Goal: Information Seeking & Learning: Learn about a topic

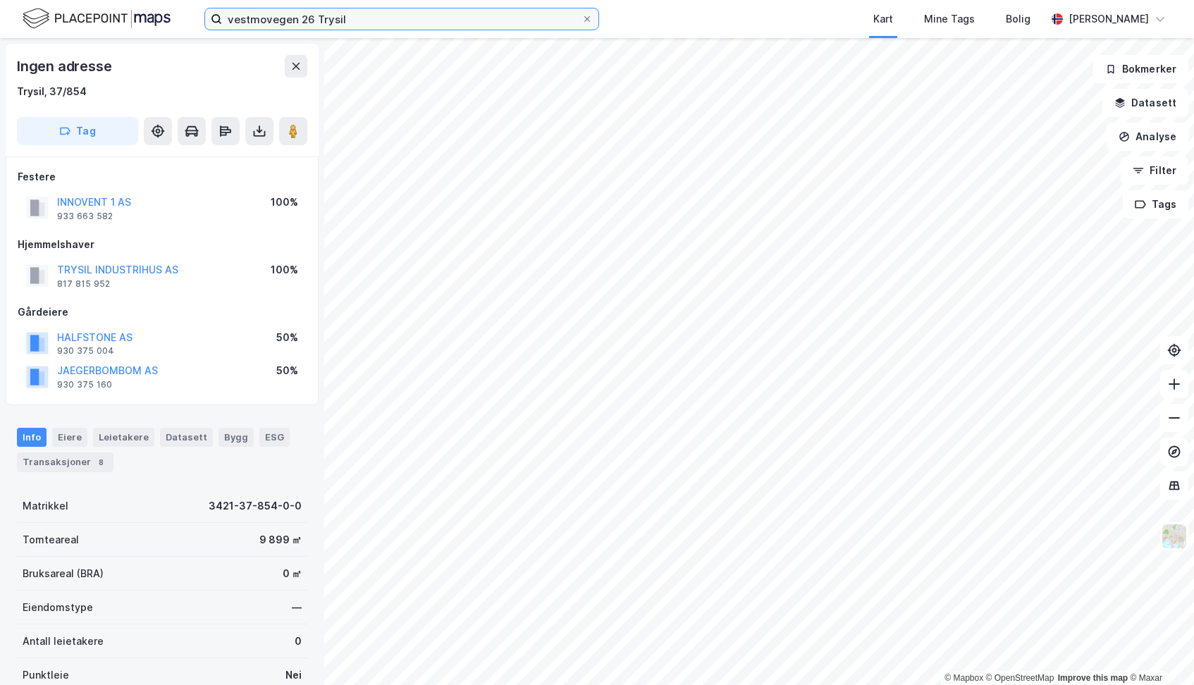
click at [354, 18] on input "vestmovegen 26 Trysil" at bounding box center [401, 18] width 359 height 21
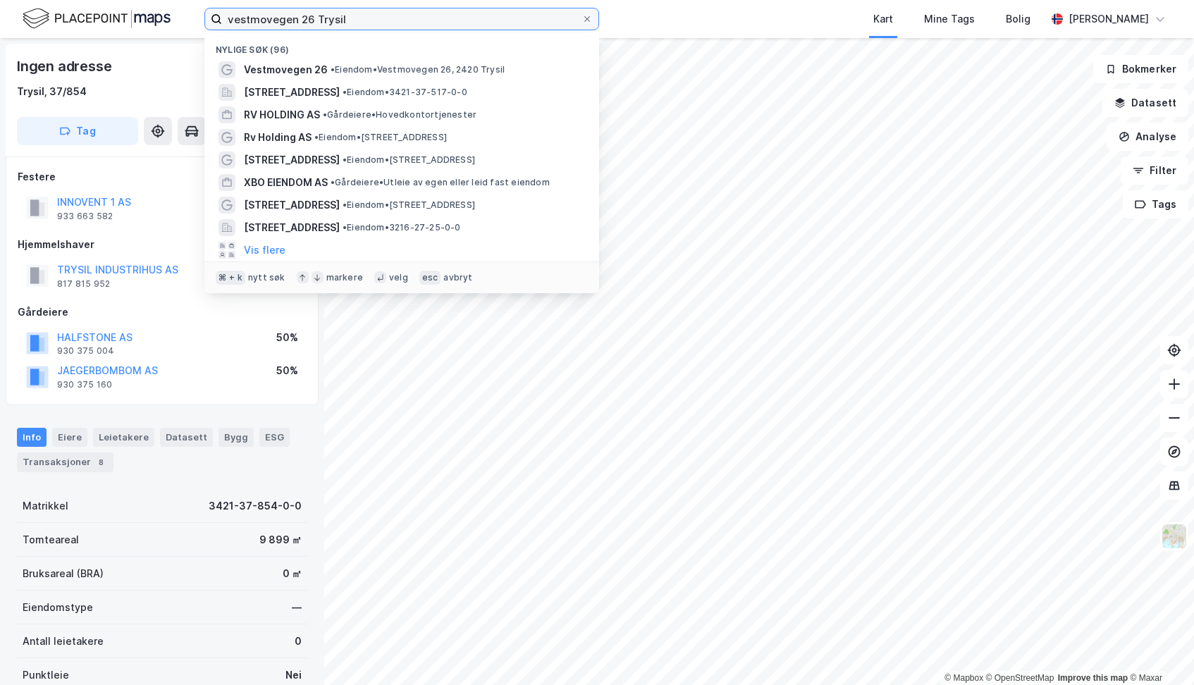
click at [354, 18] on input "vestmovegen 26 Trysil" at bounding box center [401, 18] width 359 height 21
paste input "[STREET_ADDRESS]"
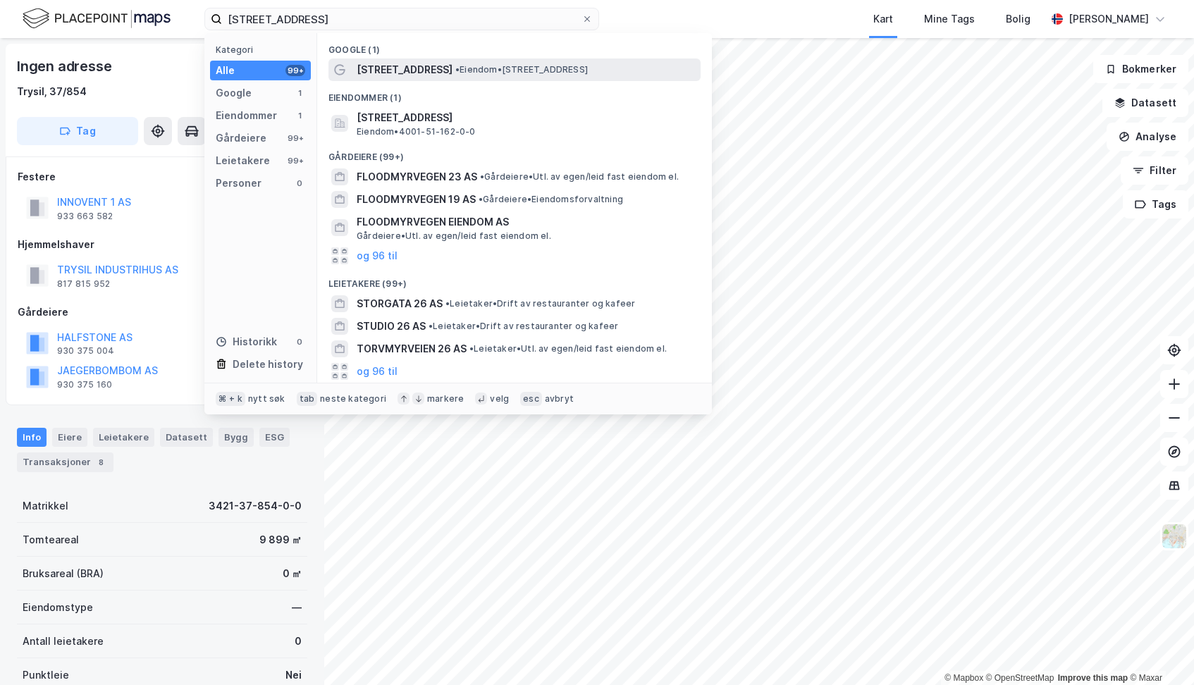
click at [386, 73] on span "[STREET_ADDRESS]" at bounding box center [405, 69] width 96 height 17
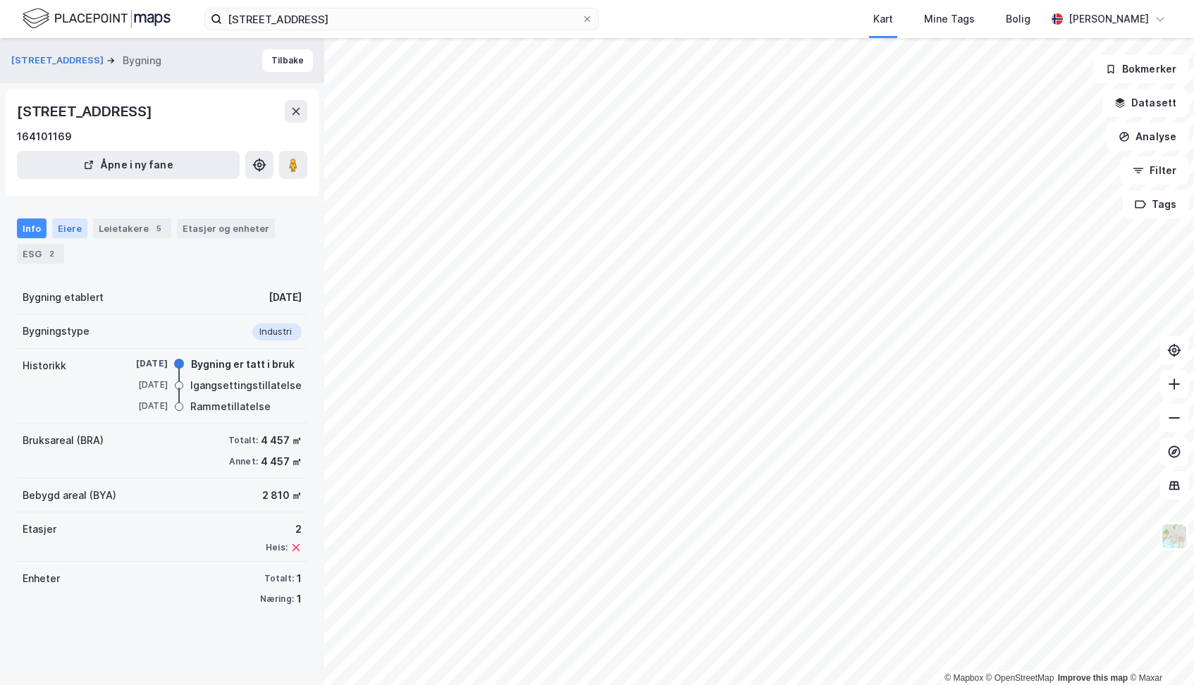
click at [75, 228] on div "Eiere" at bounding box center [69, 228] width 35 height 20
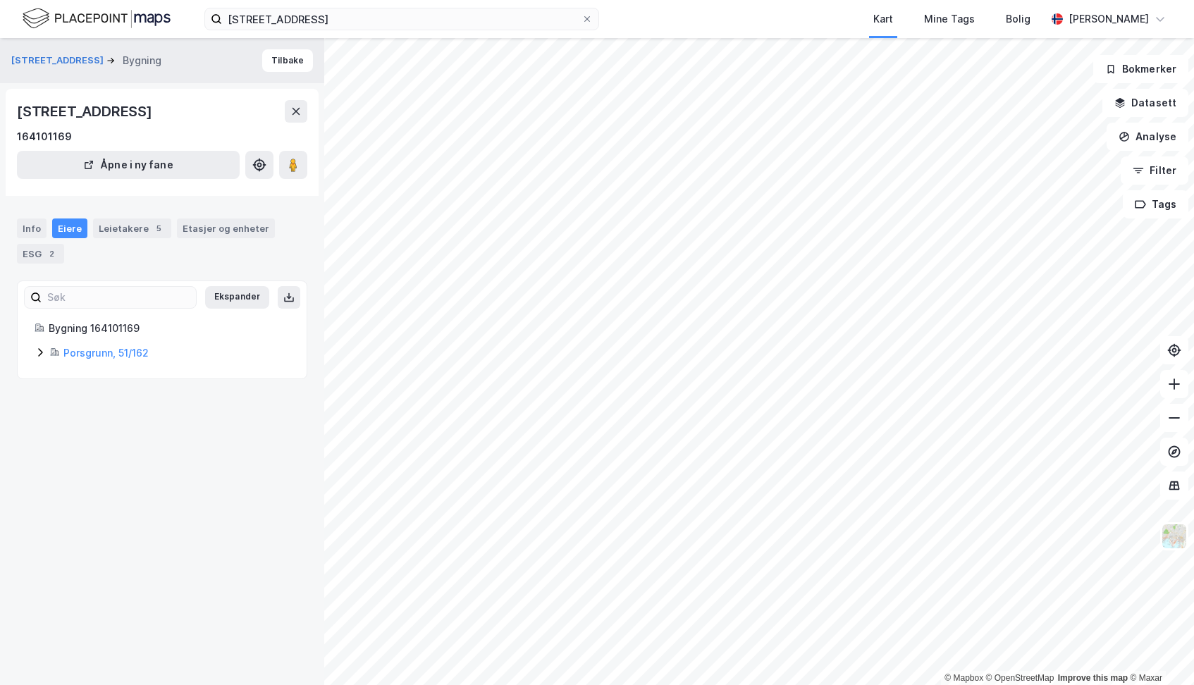
click at [39, 352] on icon at bounding box center [40, 352] width 11 height 11
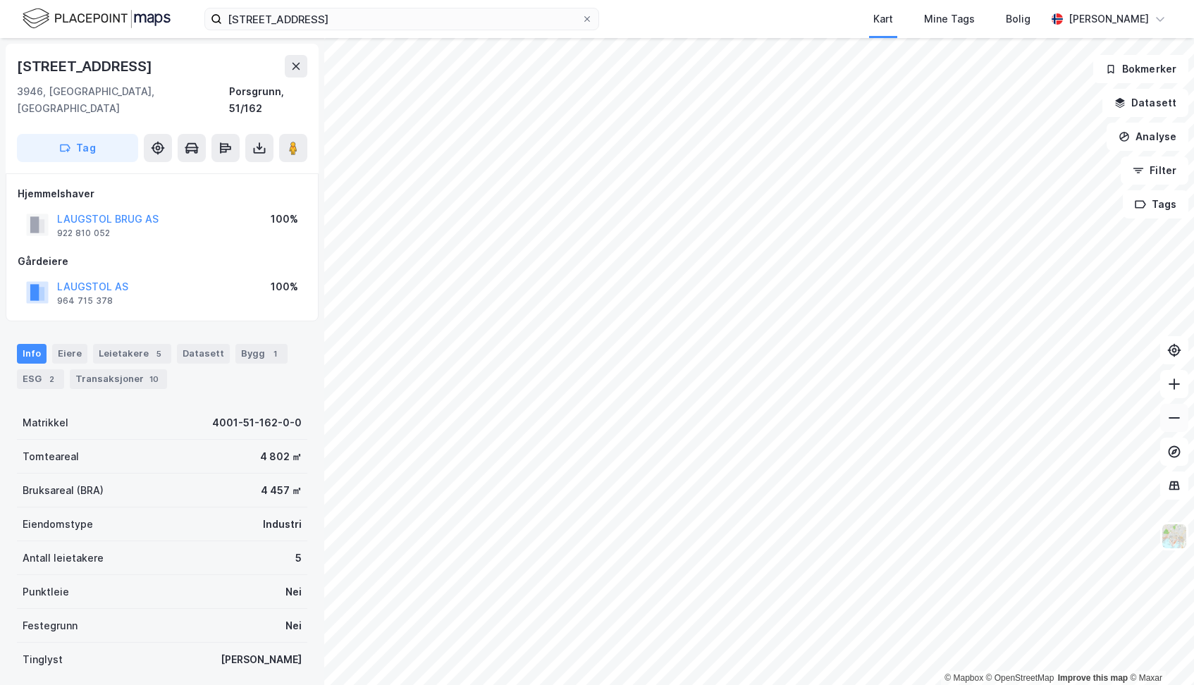
click at [1170, 419] on icon at bounding box center [1174, 418] width 14 height 14
click at [1172, 418] on icon at bounding box center [1173, 417] width 11 height 1
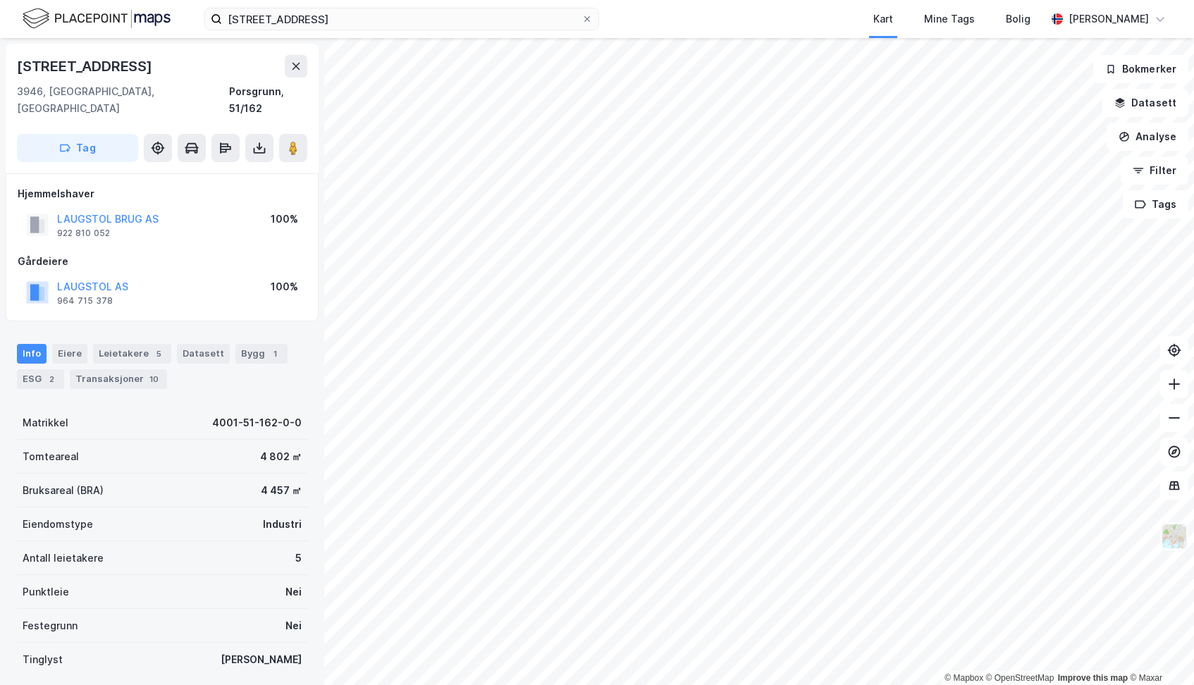
click at [1170, 537] on img at bounding box center [1173, 536] width 27 height 27
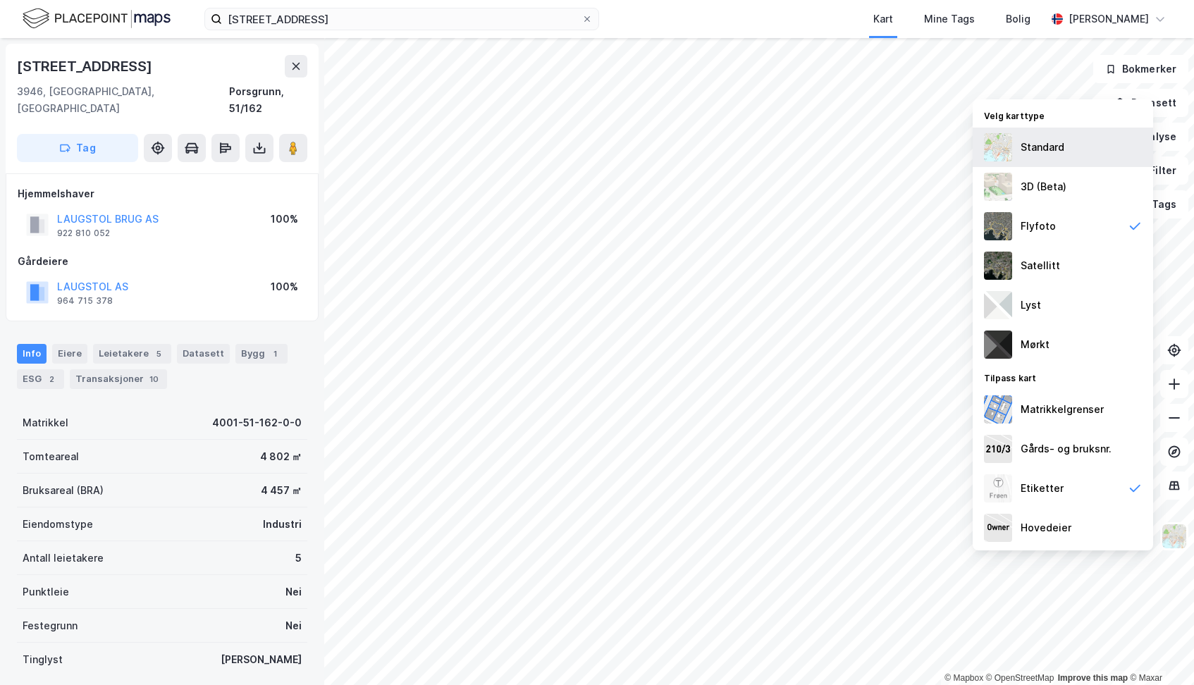
click at [1033, 153] on div "Standard" at bounding box center [1042, 147] width 44 height 17
click at [1174, 413] on icon at bounding box center [1174, 418] width 14 height 14
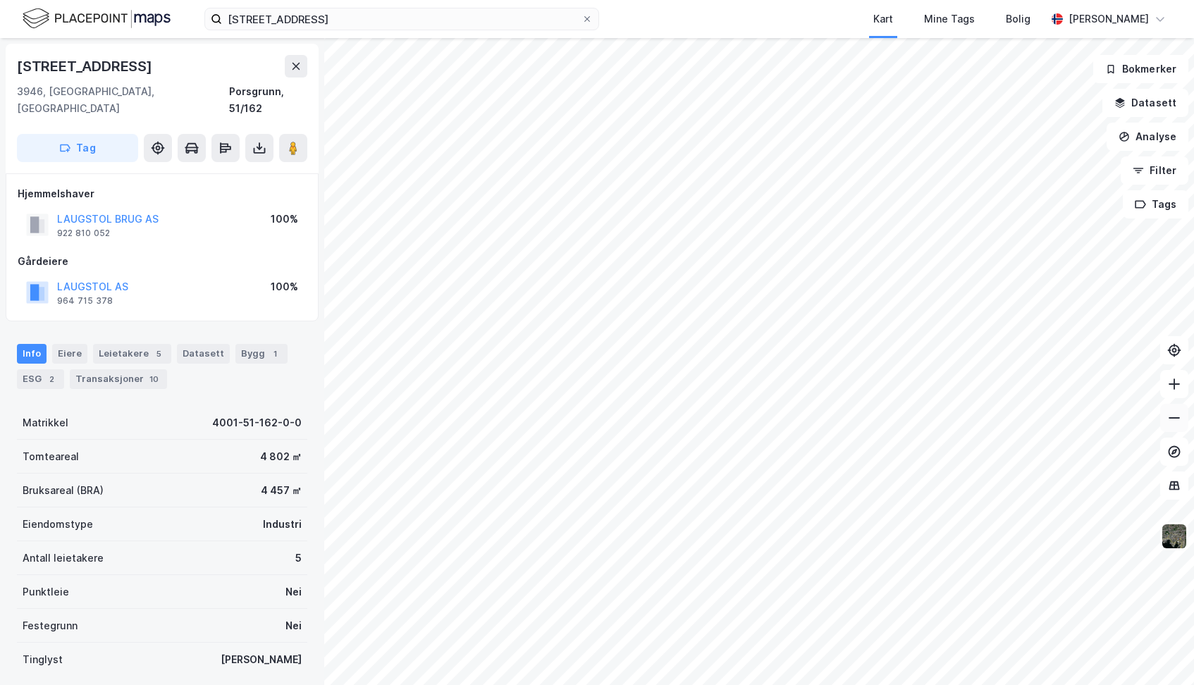
click at [1174, 413] on icon at bounding box center [1174, 418] width 14 height 14
click at [1177, 388] on icon at bounding box center [1174, 384] width 14 height 14
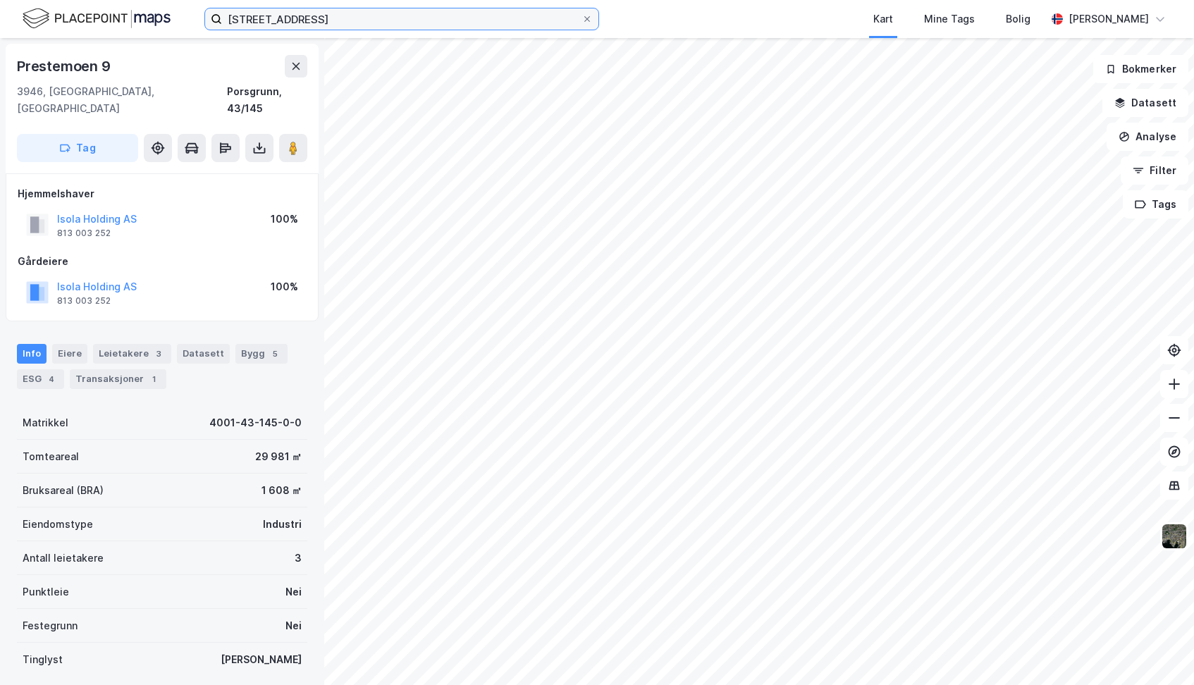
click at [343, 24] on input "[STREET_ADDRESS]" at bounding box center [401, 18] width 359 height 21
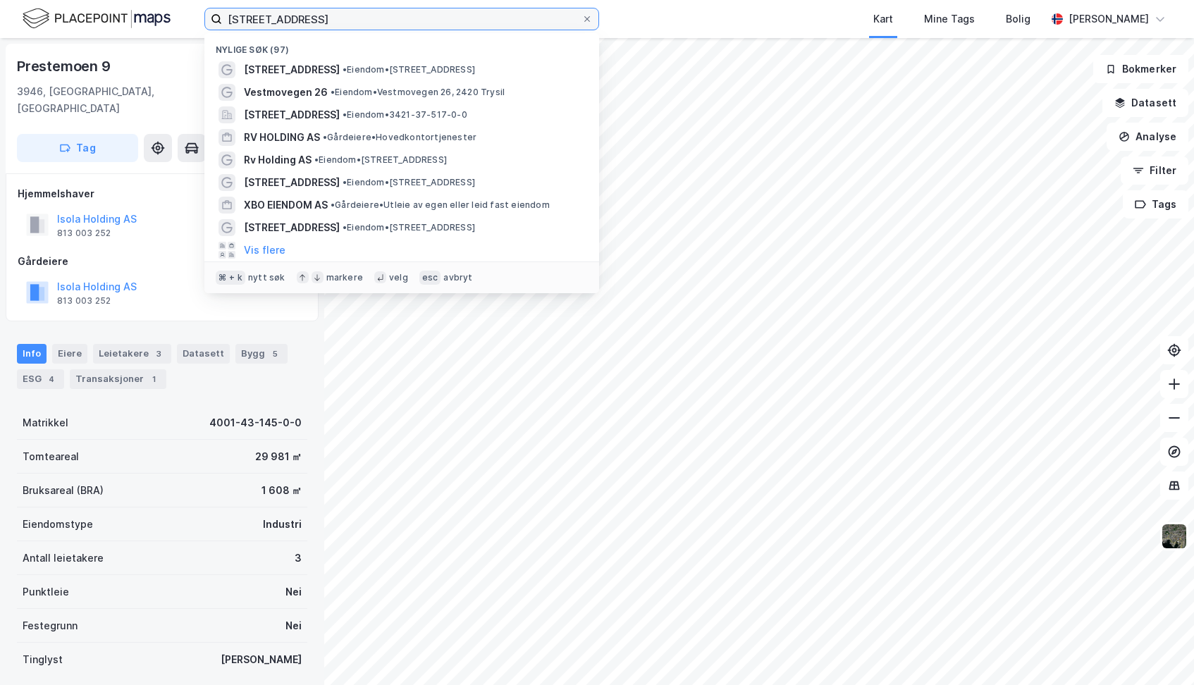
click at [343, 24] on input "[STREET_ADDRESS]" at bounding box center [401, 18] width 359 height 21
paste input "Telemarksvegen 61"
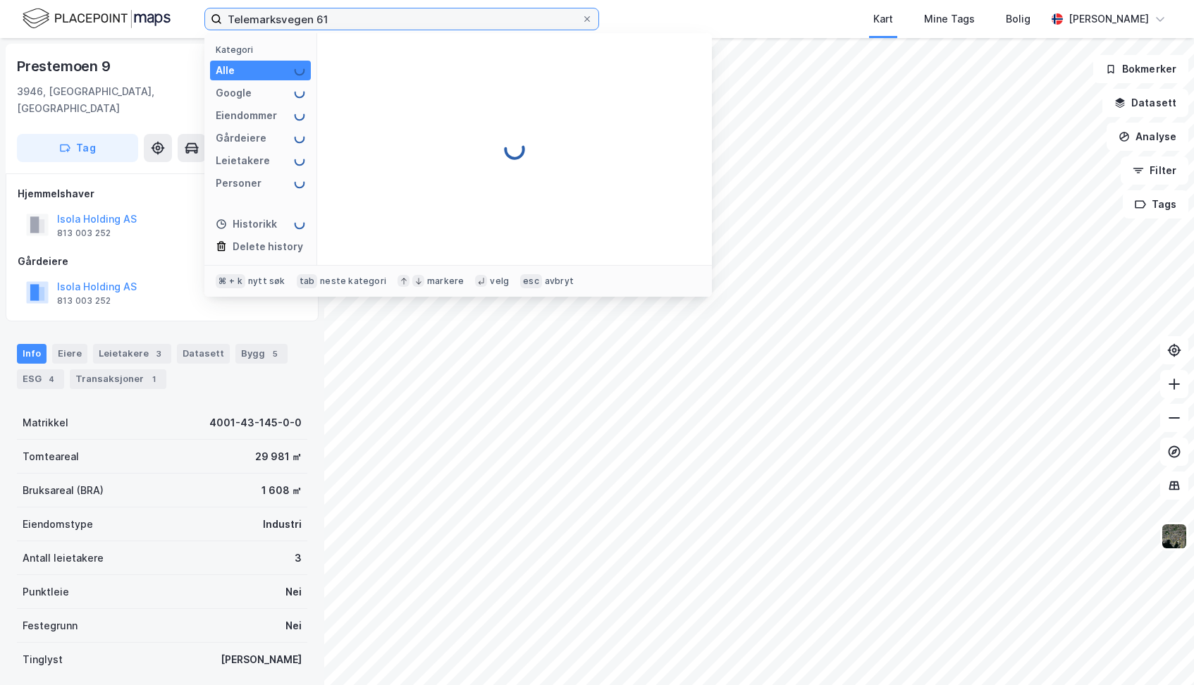
type input "Telemarksvegen 61"
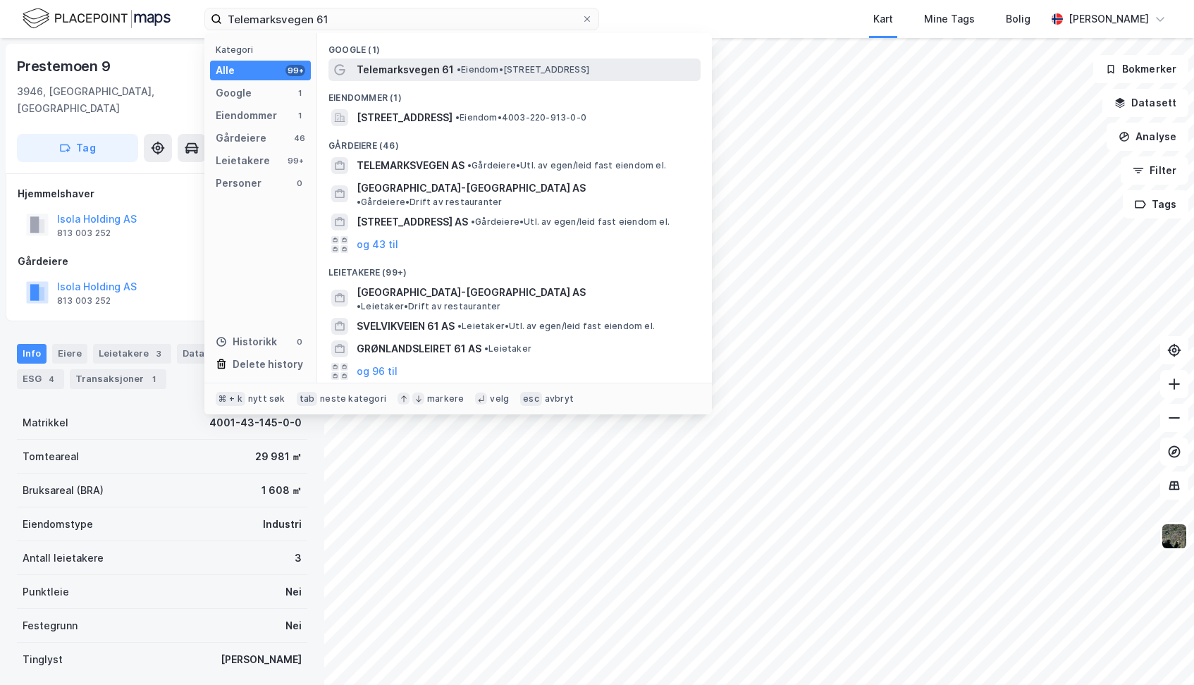
click at [388, 68] on span "Telemarksvegen 61" at bounding box center [405, 69] width 97 height 17
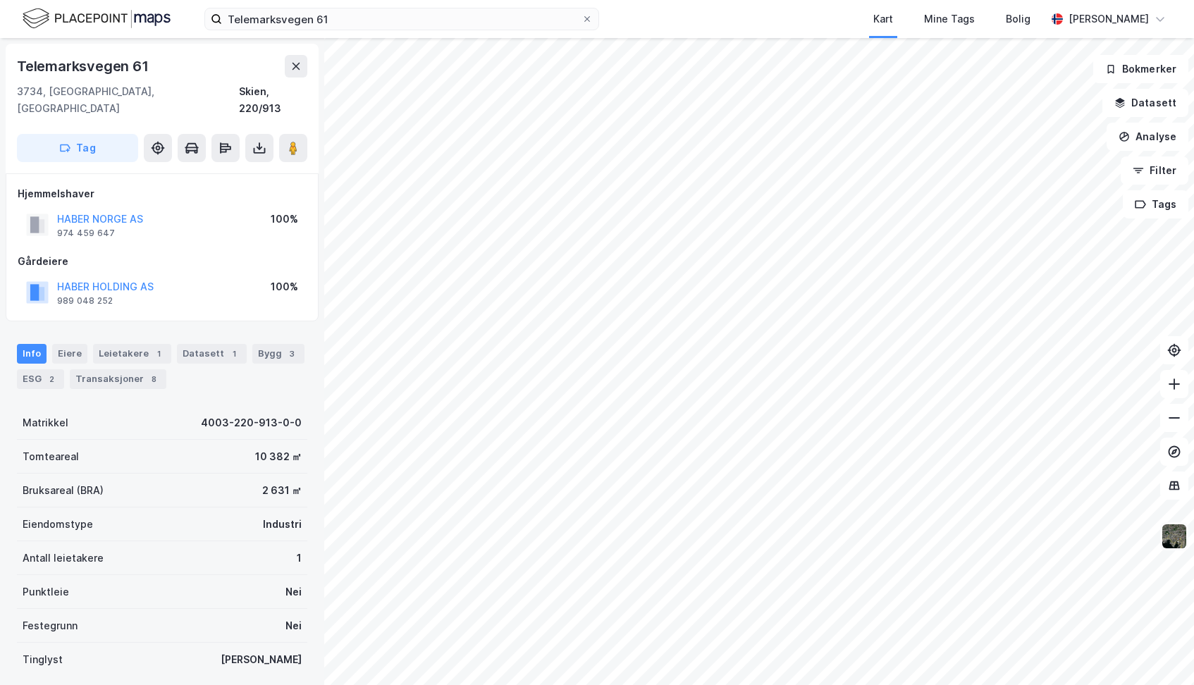
click at [1176, 535] on img at bounding box center [1173, 536] width 27 height 27
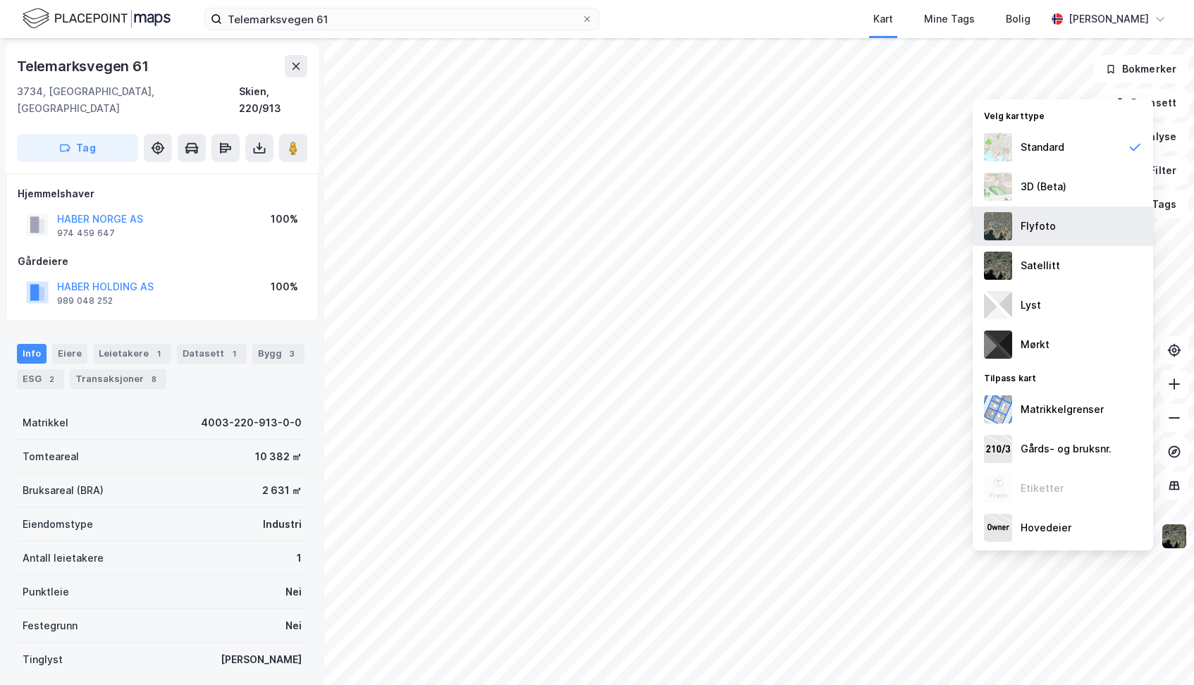
click at [1039, 230] on div "Flyfoto" at bounding box center [1037, 226] width 35 height 17
click at [1176, 385] on icon at bounding box center [1174, 384] width 14 height 14
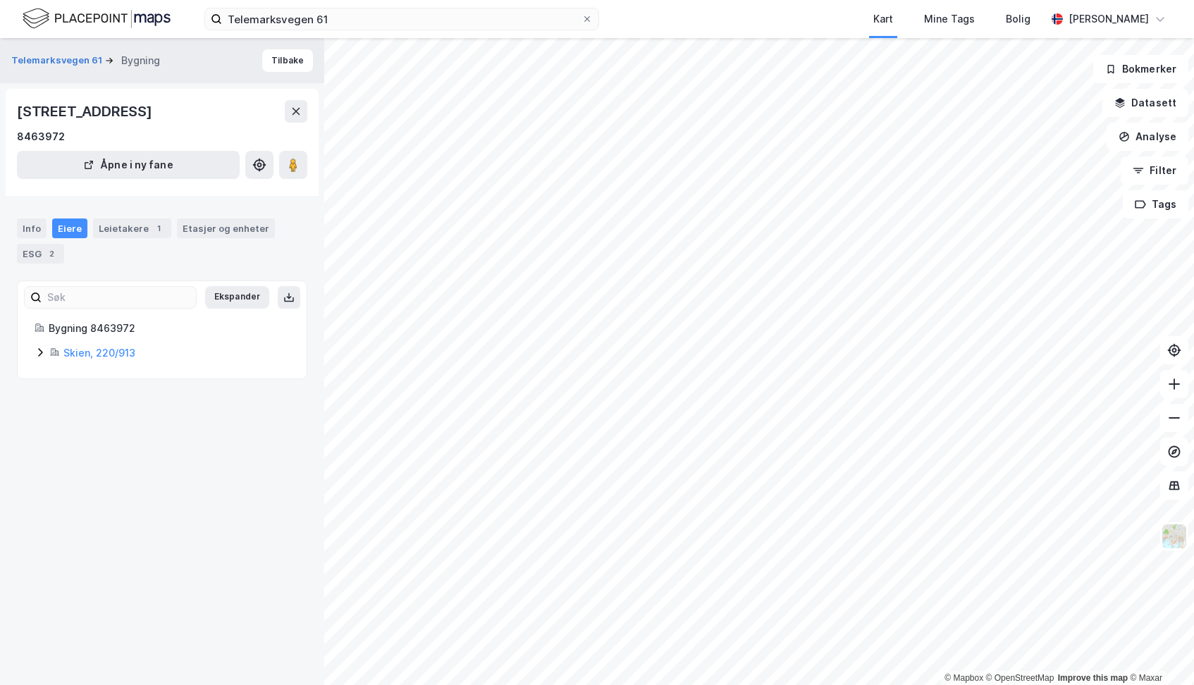
click at [47, 352] on div "Skien, 220/913" at bounding box center [162, 353] width 255 height 17
click at [1175, 421] on icon at bounding box center [1174, 418] width 14 height 14
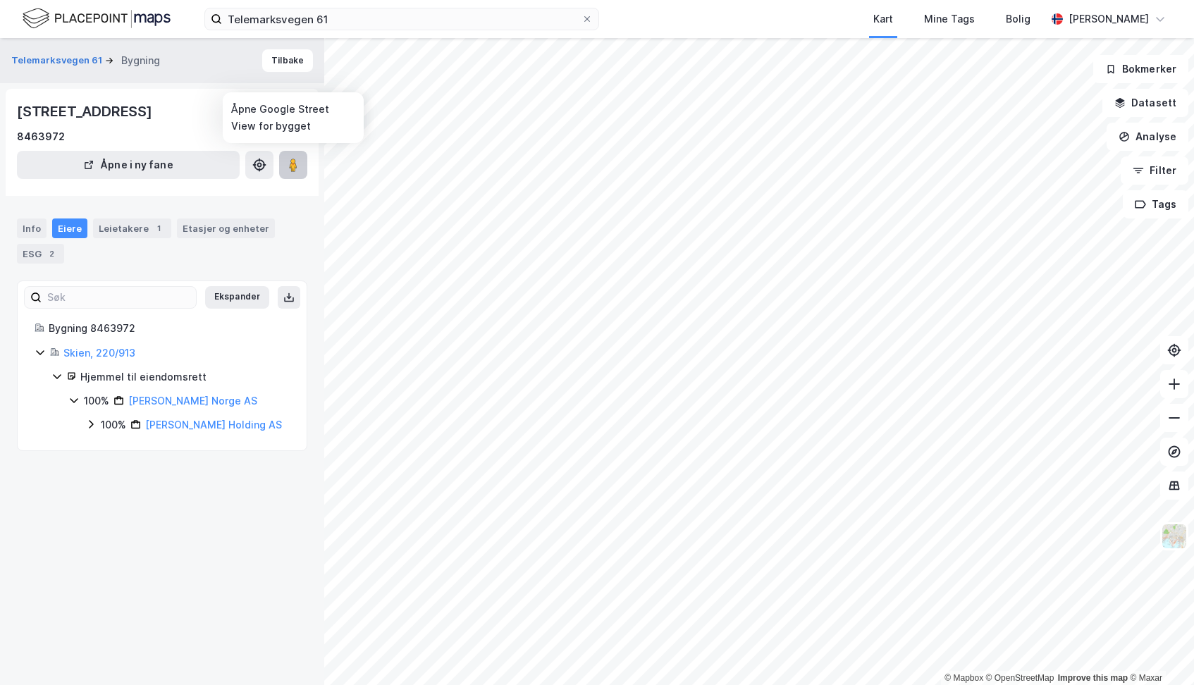
click at [295, 170] on image at bounding box center [293, 165] width 8 height 14
click at [1169, 378] on icon at bounding box center [1174, 384] width 14 height 14
click at [290, 168] on image at bounding box center [293, 165] width 8 height 14
click at [295, 175] on button at bounding box center [293, 165] width 28 height 28
click at [290, 160] on image at bounding box center [293, 165] width 8 height 14
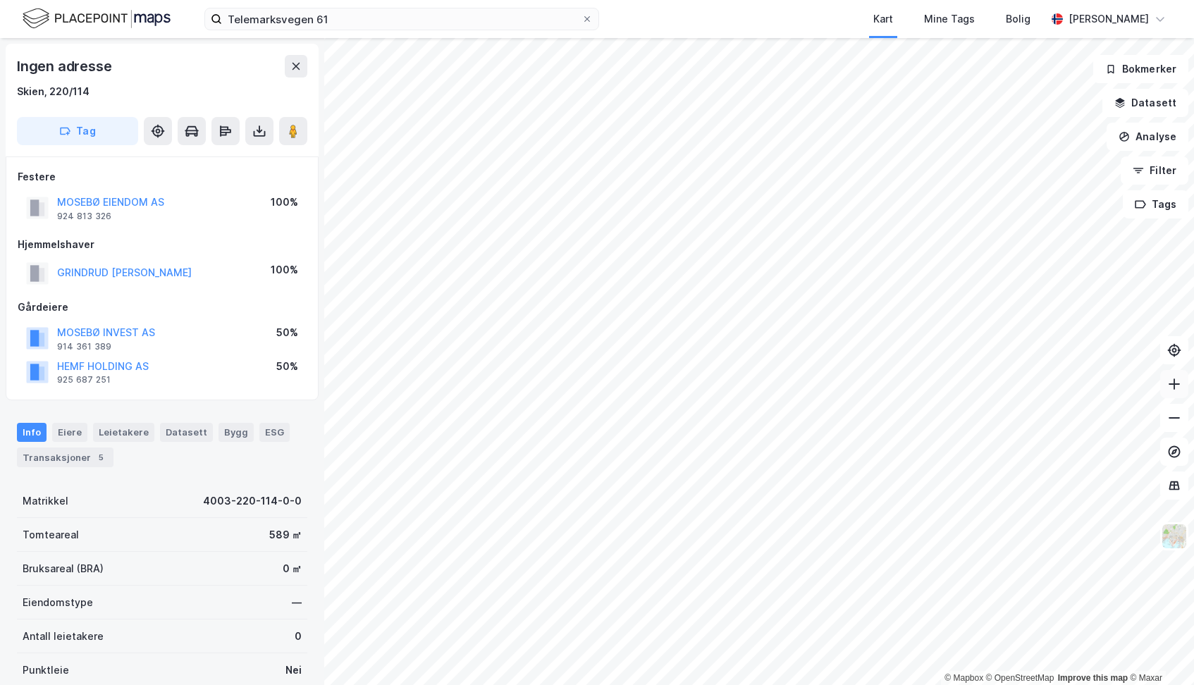
click at [1177, 387] on icon at bounding box center [1174, 384] width 14 height 14
click at [1173, 386] on icon at bounding box center [1174, 384] width 14 height 14
